Goal: Task Accomplishment & Management: Manage account settings

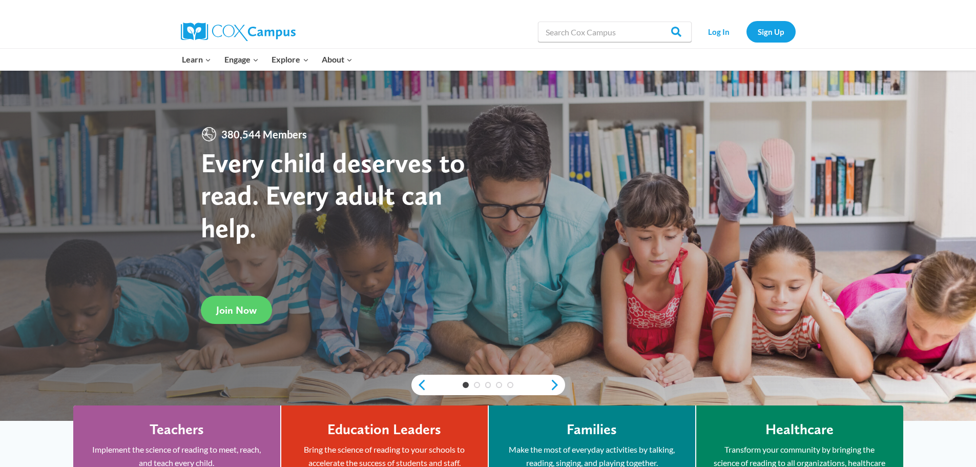
click at [716, 30] on link "Log In" at bounding box center [719, 31] width 45 height 21
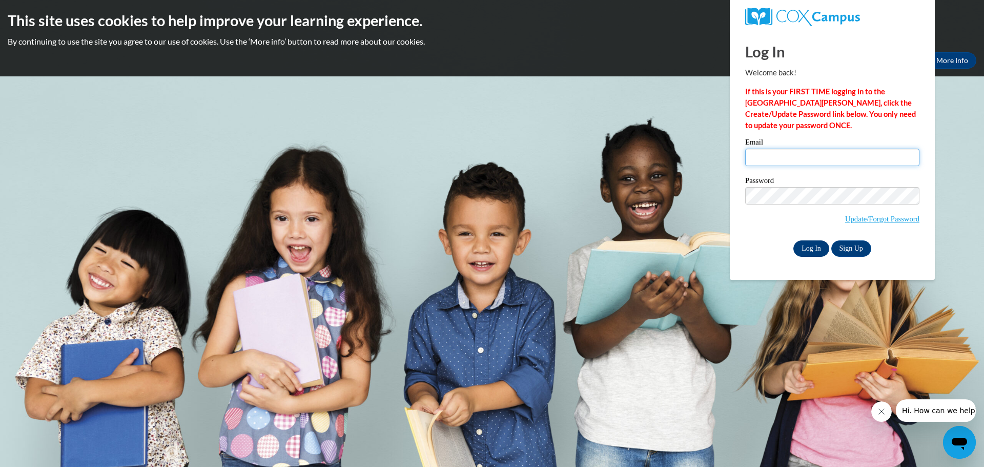
type input "[PERSON_NAME][EMAIL_ADDRESS][PERSON_NAME][DOMAIN_NAME]"
click at [812, 245] on input "Log In" at bounding box center [811, 248] width 36 height 16
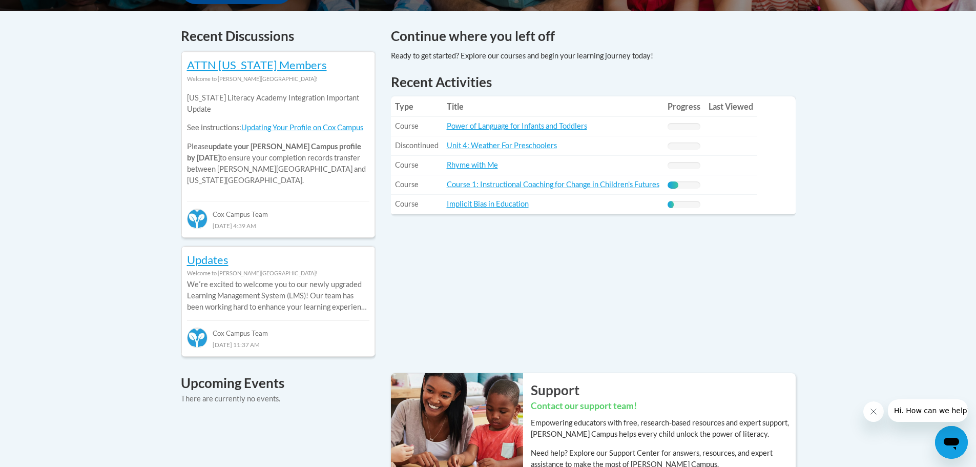
scroll to position [307, 0]
